Goal: Book appointment/travel/reservation

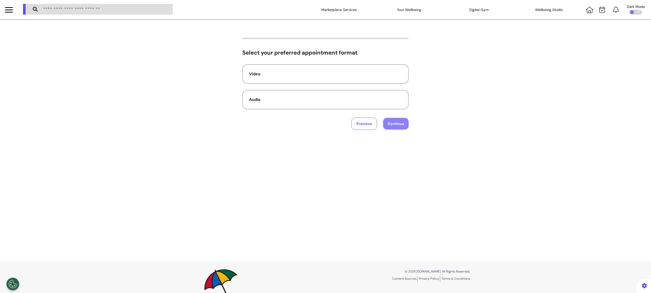
click at [146, 115] on div "Select your preferred appointment format Video Audio Previous Continue" at bounding box center [325, 84] width 651 height 92
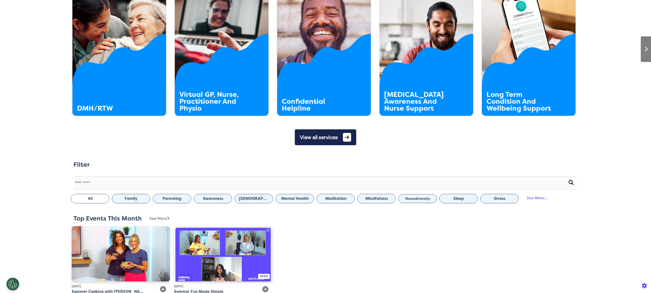
scroll to position [298, 0]
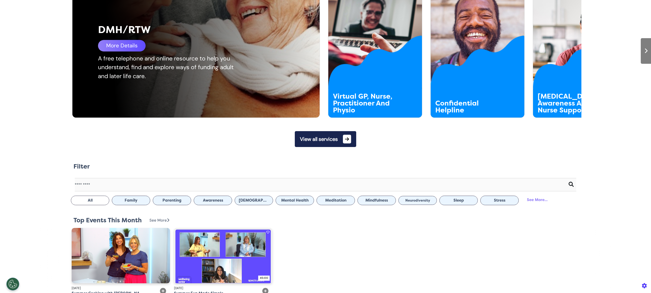
click at [126, 47] on div "More Details" at bounding box center [122, 46] width 48 height 12
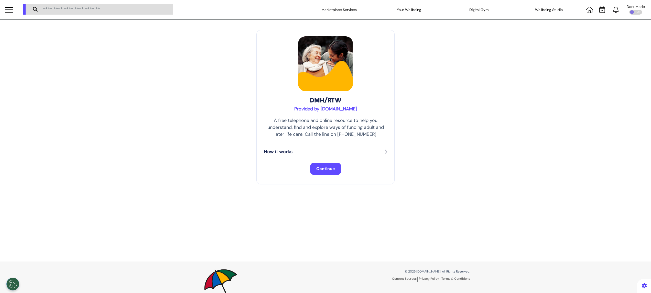
click at [319, 172] on button "Continue" at bounding box center [325, 169] width 31 height 12
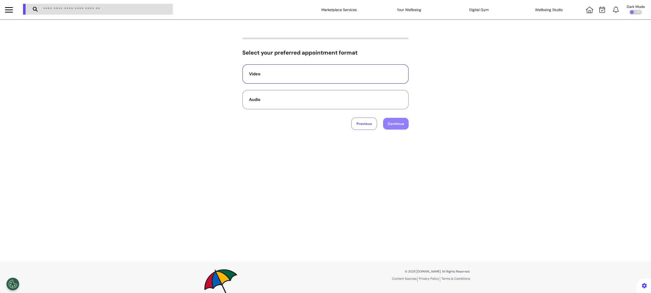
click at [319, 80] on button "Video" at bounding box center [325, 73] width 166 height 19
click at [395, 121] on button "Continue" at bounding box center [396, 124] width 26 height 12
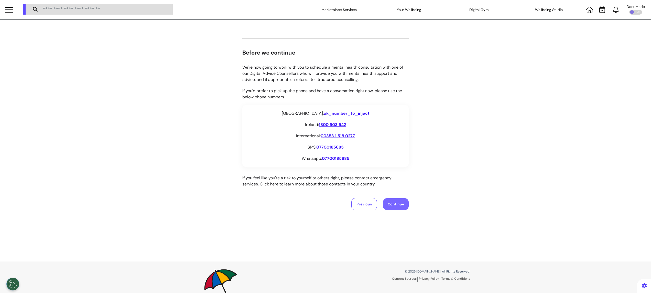
click at [394, 200] on button "Continue" at bounding box center [396, 204] width 26 height 12
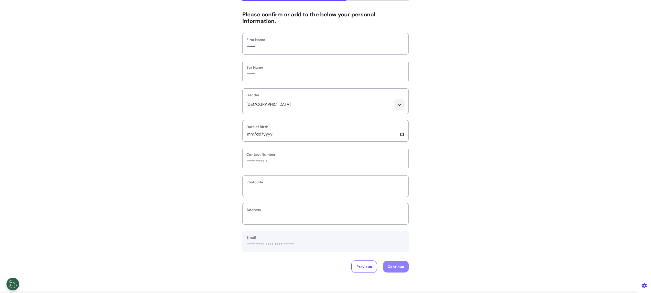
scroll to position [42, 0]
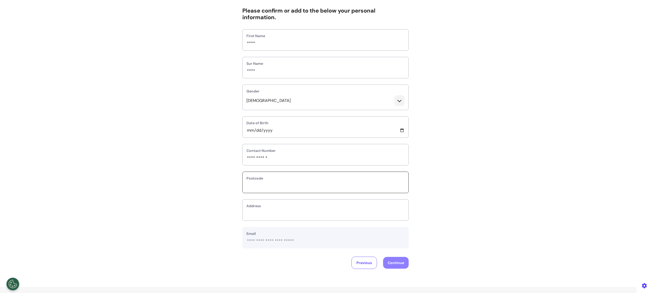
click at [315, 183] on input "text" at bounding box center [326, 185] width 158 height 7
type input "*******"
drag, startPoint x: 293, startPoint y: 217, endPoint x: 286, endPoint y: 220, distance: 7.5
click at [286, 218] on div "**********" at bounding box center [325, 208] width 166 height 19
select select
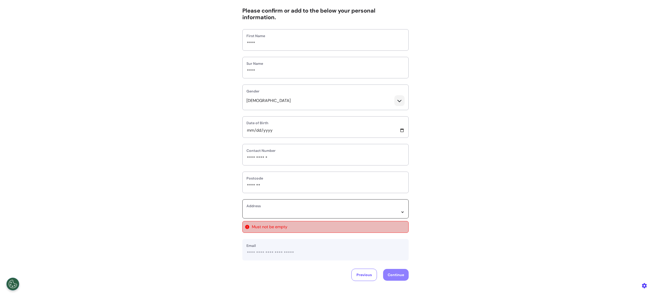
click at [306, 213] on select "**********" at bounding box center [326, 212] width 158 height 4
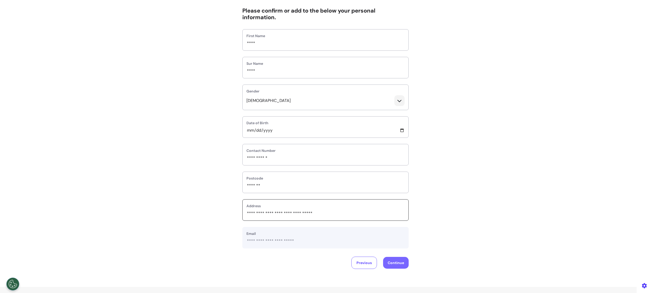
click at [397, 263] on button "Continue" at bounding box center [396, 263] width 26 height 12
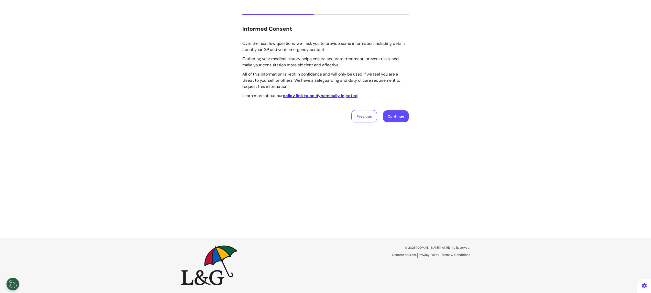
scroll to position [0, 0]
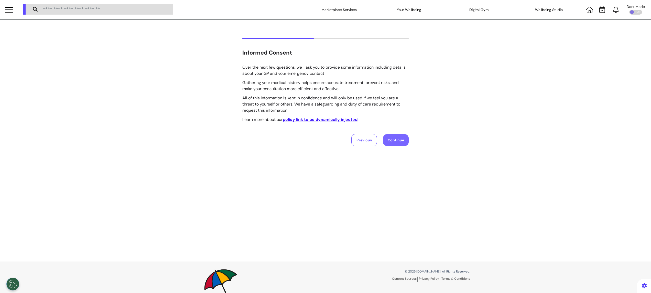
click at [397, 139] on button "Continue" at bounding box center [396, 140] width 26 height 12
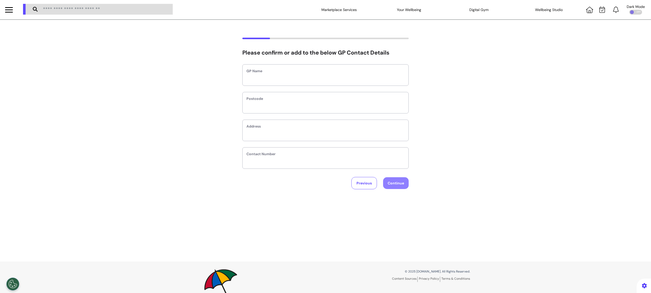
click at [324, 71] on label "GP Name" at bounding box center [326, 70] width 158 height 5
click at [320, 79] on input "text" at bounding box center [326, 78] width 158 height 7
type input "**"
click at [298, 108] on input "text" at bounding box center [326, 106] width 158 height 7
type input "*******"
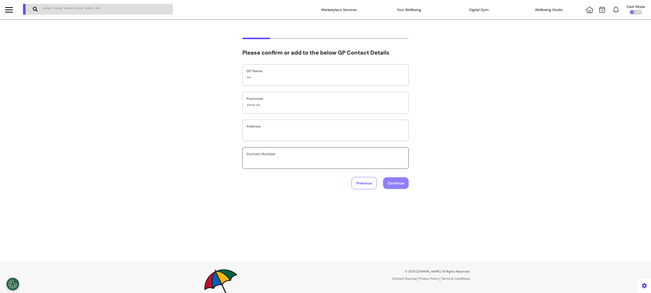
type input "**********"
click at [399, 186] on button "Continue" at bounding box center [396, 183] width 26 height 12
click at [329, 78] on label "Name" at bounding box center [326, 77] width 158 height 5
click at [320, 84] on input "text" at bounding box center [326, 85] width 158 height 7
type input "**"
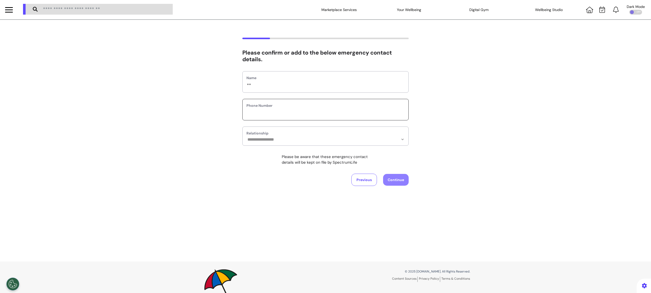
click at [294, 114] on input "phone" at bounding box center [326, 113] width 158 height 7
type input "*******"
click at [280, 132] on label "Relationship" at bounding box center [326, 133] width 158 height 5
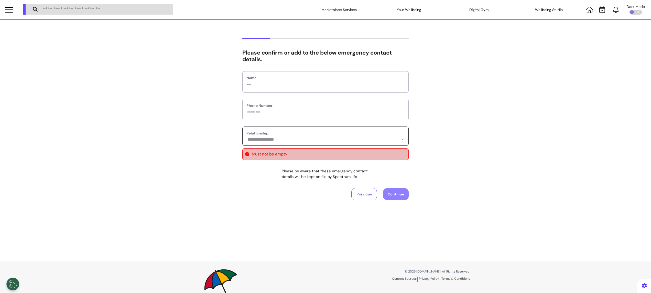
click at [399, 141] on select "**********" at bounding box center [326, 139] width 158 height 4
select select "*******"
click at [247, 137] on select "**********" at bounding box center [326, 139] width 158 height 4
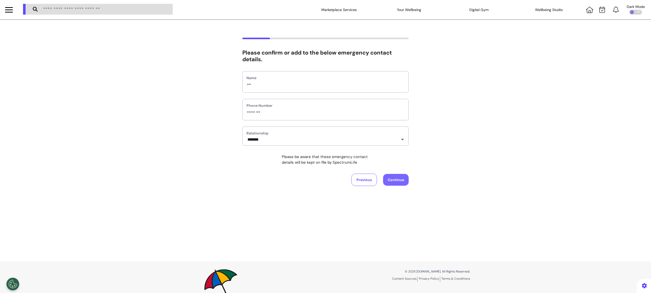
click at [398, 179] on button "Continue" at bounding box center [396, 180] width 26 height 12
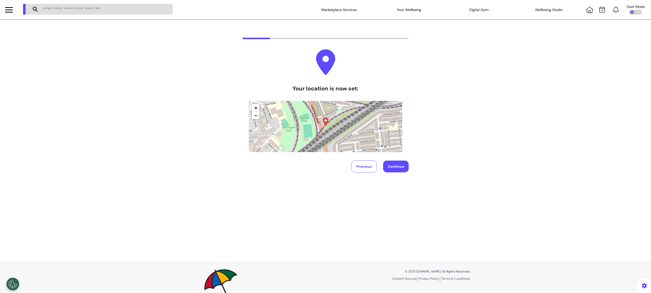
click at [256, 121] on div "+ − Leaflet" at bounding box center [326, 126] width 154 height 51
click at [251, 121] on div "+ − Leaflet" at bounding box center [326, 126] width 154 height 51
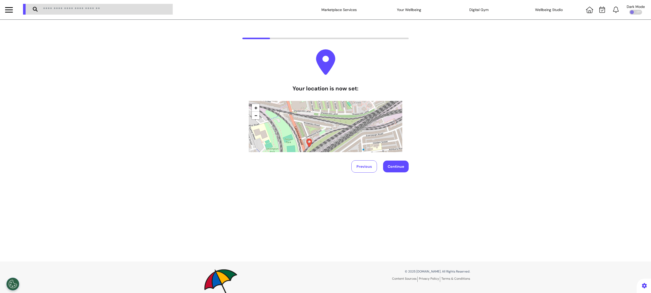
drag, startPoint x: 348, startPoint y: 129, endPoint x: 332, endPoint y: 150, distance: 26.8
click at [332, 150] on div "+ − Leaflet" at bounding box center [326, 126] width 154 height 51
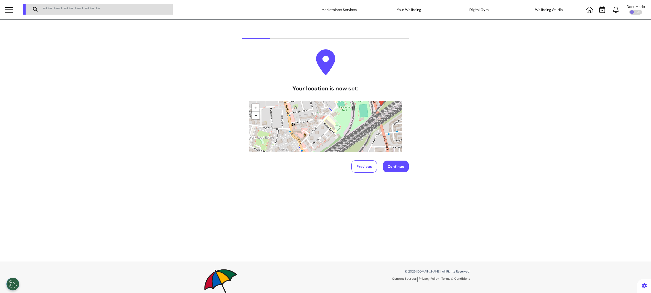
drag, startPoint x: 287, startPoint y: 123, endPoint x: 359, endPoint y: 81, distance: 83.4
click at [359, 81] on div "Your location is now set: + − Leaflet" at bounding box center [326, 113] width 154 height 77
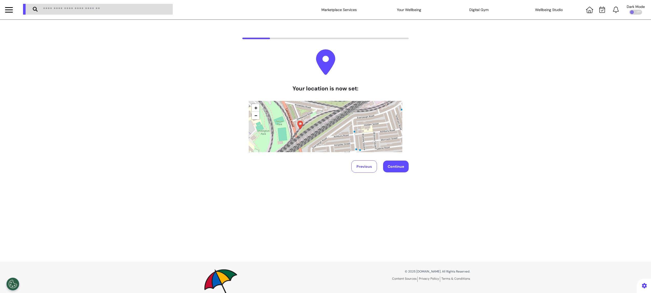
drag, startPoint x: 358, startPoint y: 141, endPoint x: 277, endPoint y: 164, distance: 85.0
click at [277, 164] on div "Your location is now set: + − Leaflet Previous Continue" at bounding box center [325, 110] width 166 height 123
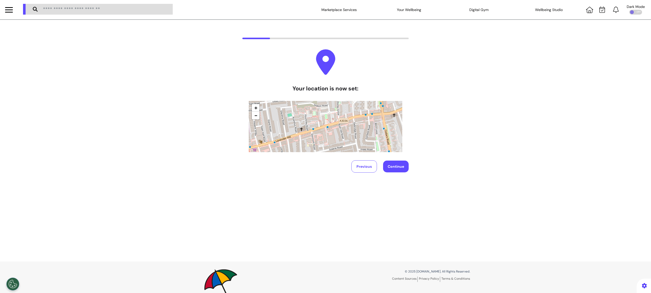
drag, startPoint x: 358, startPoint y: 122, endPoint x: 295, endPoint y: 60, distance: 88.4
click at [295, 60] on div "Your location is now set: + − Leaflet" at bounding box center [326, 100] width 154 height 103
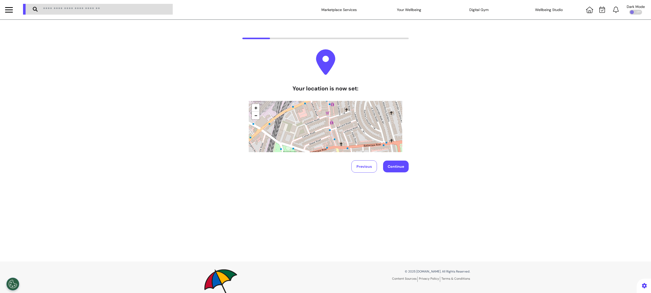
drag, startPoint x: 342, startPoint y: 131, endPoint x: 465, endPoint y: 66, distance: 138.8
click at [465, 66] on div "Your location is now set: + − Leaflet Previous Continue" at bounding box center [325, 105] width 651 height 135
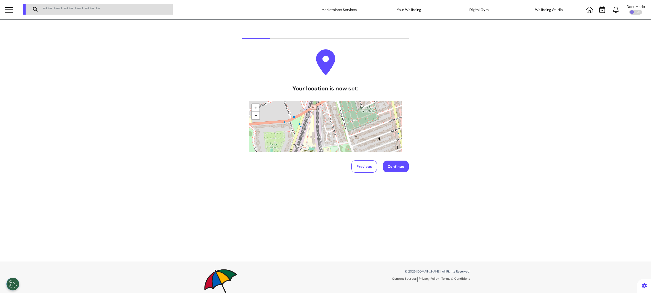
drag, startPoint x: 300, startPoint y: 132, endPoint x: 343, endPoint y: 66, distance: 79.1
click at [343, 66] on div "Your location is now set: + − Leaflet" at bounding box center [326, 100] width 154 height 103
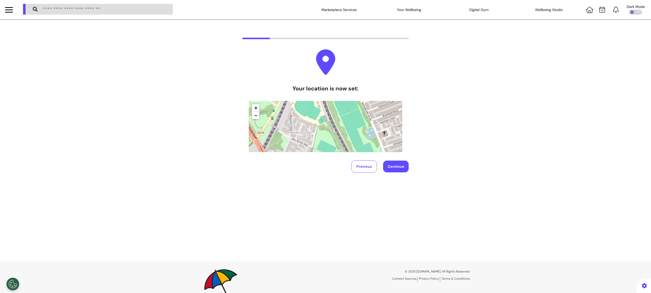
drag, startPoint x: 338, startPoint y: 137, endPoint x: 337, endPoint y: 60, distance: 77.1
click at [337, 60] on div "Your location is now set: + − Leaflet" at bounding box center [326, 100] width 154 height 103
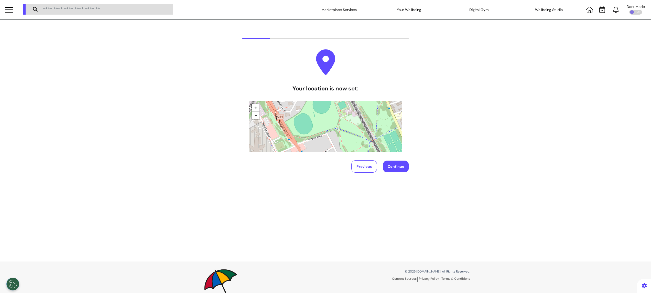
drag, startPoint x: 332, startPoint y: 130, endPoint x: 326, endPoint y: 71, distance: 59.5
click at [329, 72] on div "Your location is now set: + − Leaflet" at bounding box center [326, 100] width 154 height 103
drag, startPoint x: 259, startPoint y: 52, endPoint x: 256, endPoint y: 47, distance: 6.0
click at [256, 47] on div "Your location is now set: + − Leaflet Previous Continue" at bounding box center [325, 105] width 651 height 135
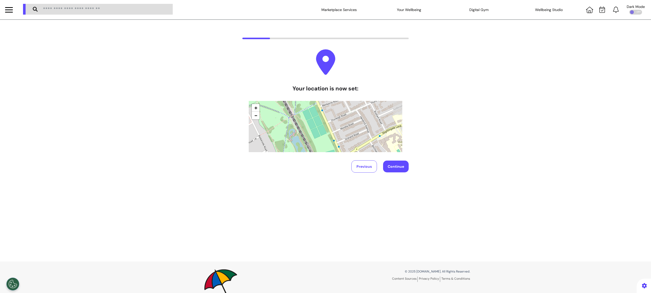
drag, startPoint x: 328, startPoint y: 129, endPoint x: 272, endPoint y: 112, distance: 58.6
click at [272, 112] on div "+ − Leaflet" at bounding box center [326, 126] width 154 height 51
click at [396, 164] on button "Continue" at bounding box center [396, 167] width 26 height 12
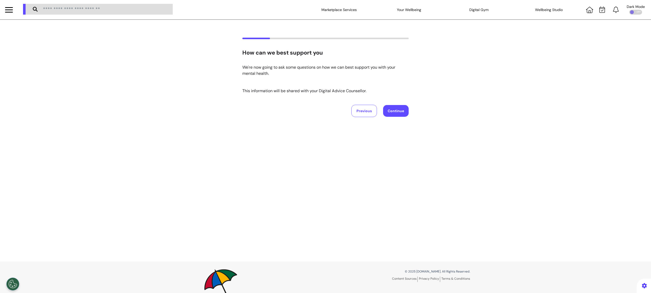
click at [328, 161] on div "How can we best support you We're now going to ask some questions on how we can…" at bounding box center [325, 141] width 651 height 242
click at [391, 110] on button "Continue" at bounding box center [396, 111] width 26 height 12
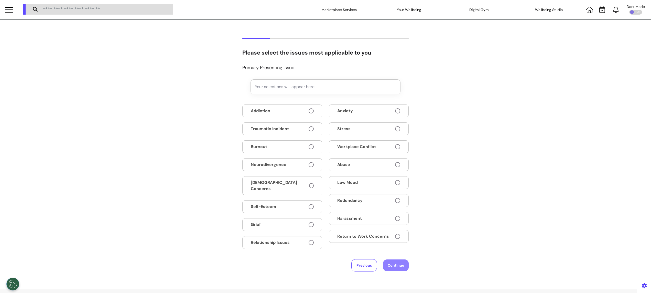
click at [299, 151] on button "Burnout" at bounding box center [282, 146] width 80 height 13
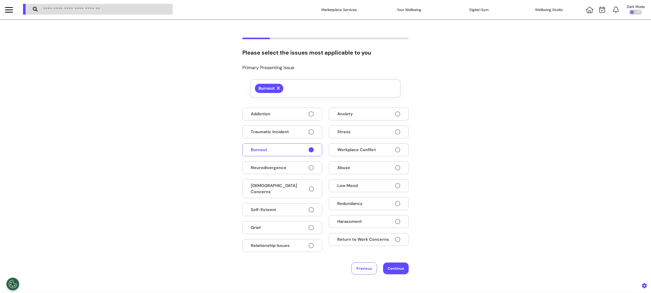
click at [374, 242] on span "Return to Work Concerns" at bounding box center [363, 239] width 52 height 6
click at [380, 167] on button "Abuse" at bounding box center [369, 167] width 80 height 13
click at [385, 134] on button "Stress" at bounding box center [369, 131] width 80 height 13
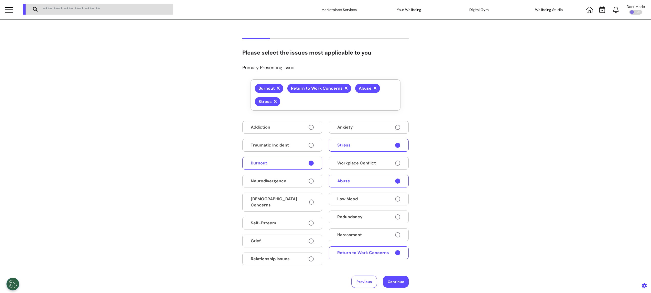
click at [369, 128] on button "Anxiety" at bounding box center [369, 127] width 80 height 13
click at [374, 89] on icon at bounding box center [375, 88] width 3 height 5
click at [390, 282] on button "Continue" at bounding box center [396, 282] width 26 height 12
click at [362, 281] on button "Previous" at bounding box center [365, 281] width 26 height 12
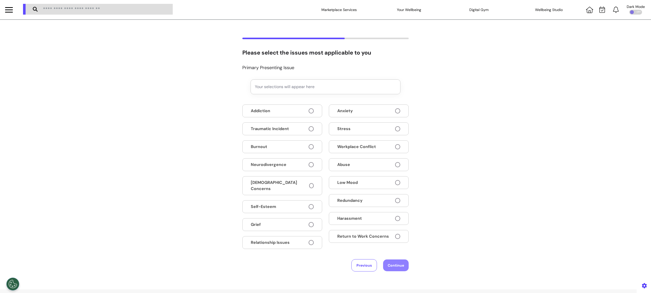
click at [302, 145] on button "Burnout" at bounding box center [282, 146] width 80 height 13
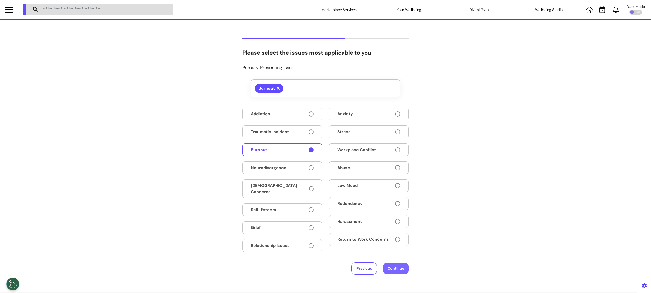
click at [392, 265] on button "Continue" at bounding box center [396, 268] width 26 height 12
click at [358, 267] on button "Previous" at bounding box center [365, 268] width 26 height 12
